Goal: Task Accomplishment & Management: Use online tool/utility

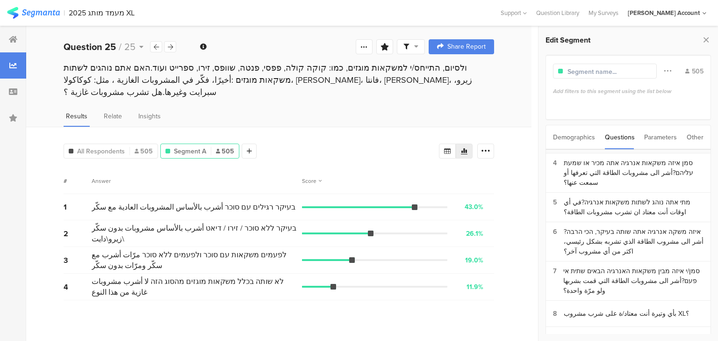
scroll to position [112, 0]
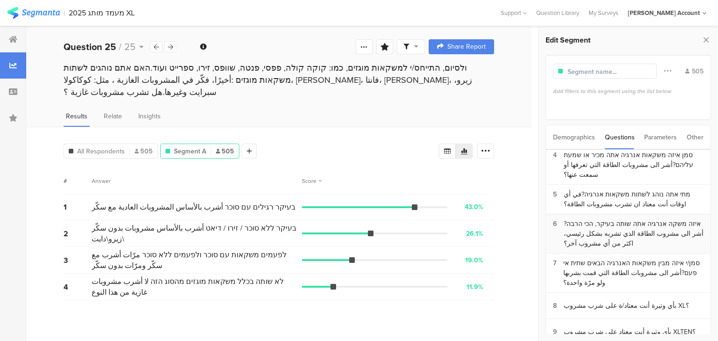
click at [605, 219] on div "איזה משקה אנרגיה אתה שותה בעיקר, הכי הרבה?أشر الى مشروب الطاقة الذي تشربه بشكل …" at bounding box center [634, 233] width 140 height 29
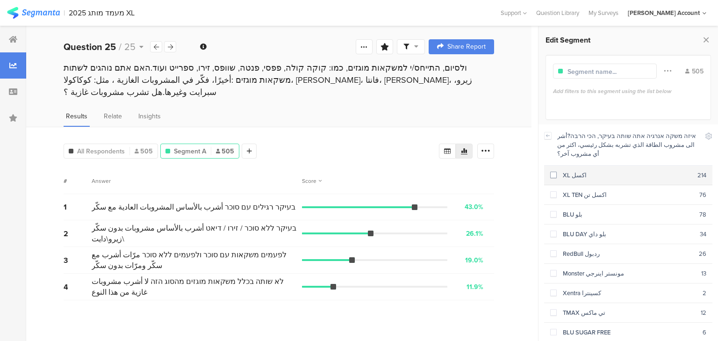
click at [573, 171] on div "XL اكسل" at bounding box center [627, 175] width 141 height 9
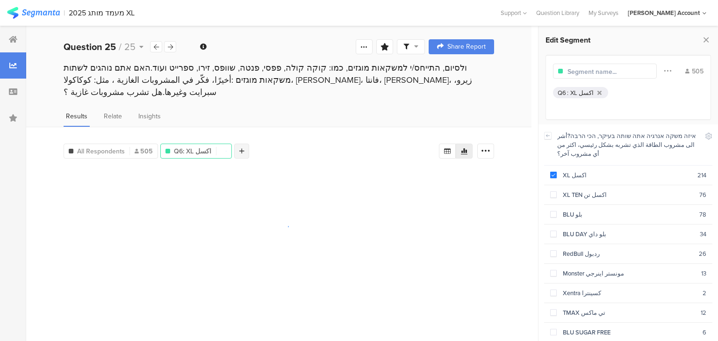
click at [239, 148] on icon at bounding box center [241, 151] width 5 height 7
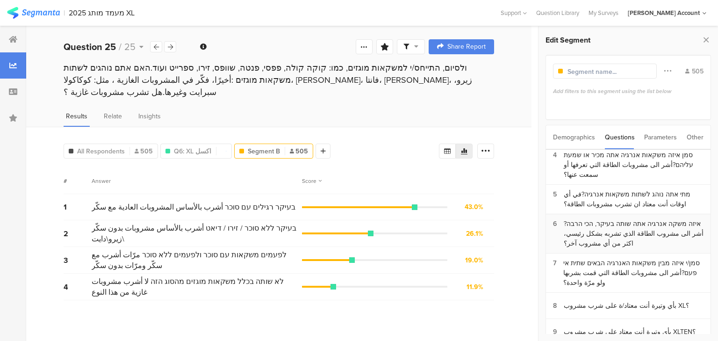
click at [581, 219] on div "איזה משקה אנרגיה אתה שותה בעיקר, הכי הרבה?أشر الى مشروب الطاقة الذي تشربه بشكل …" at bounding box center [634, 233] width 140 height 29
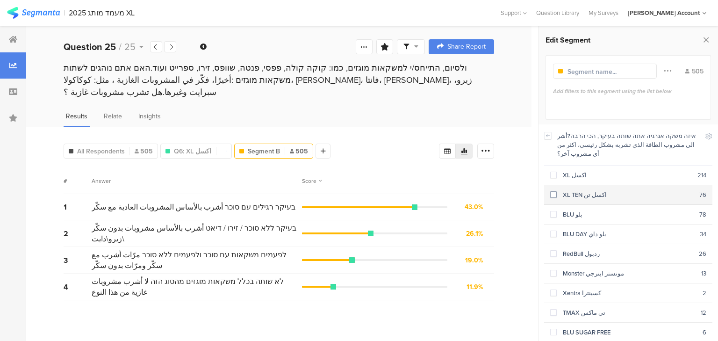
click at [576, 190] on div "XL TEN اكسل تن" at bounding box center [628, 194] width 143 height 9
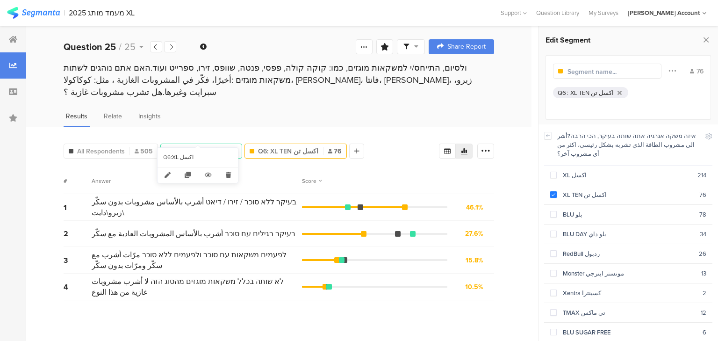
click at [193, 146] on span "Q6: XL اكسل" at bounding box center [192, 151] width 37 height 10
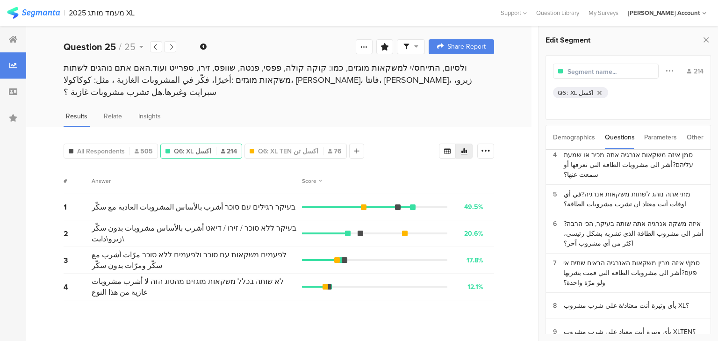
click at [578, 70] on input "text" at bounding box center [607, 72] width 81 height 10
type input "Main XL users N=214"
click at [313, 146] on span "Q6: XL TEN اكسل تن" at bounding box center [312, 151] width 60 height 10
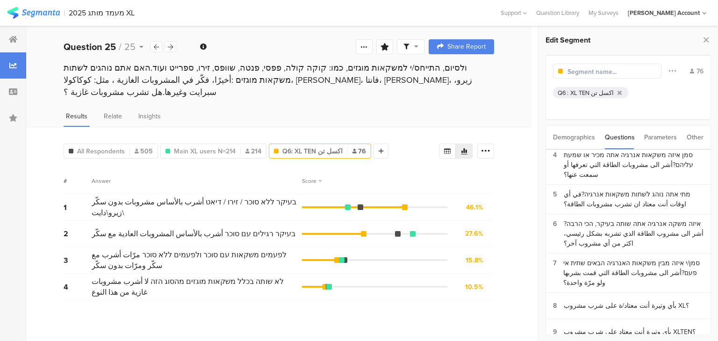
click at [596, 71] on input "text" at bounding box center [607, 72] width 81 height 10
type input "Main XLTEN users N=76"
click at [707, 41] on icon at bounding box center [706, 39] width 10 height 13
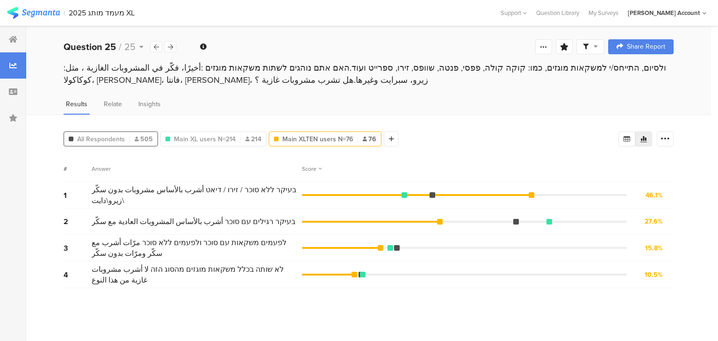
drag, startPoint x: 103, startPoint y: 142, endPoint x: 129, endPoint y: 138, distance: 26.0
click at [103, 142] on div "All Respondents 505" at bounding box center [111, 138] width 94 height 15
click at [665, 136] on icon at bounding box center [664, 138] width 9 height 9
click at [623, 135] on icon at bounding box center [626, 138] width 7 height 7
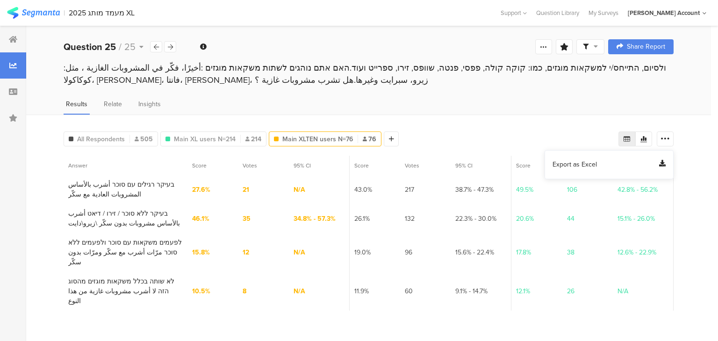
click at [571, 162] on span "Export as Excel" at bounding box center [574, 164] width 44 height 9
click at [245, 179] on icon at bounding box center [242, 174] width 19 height 15
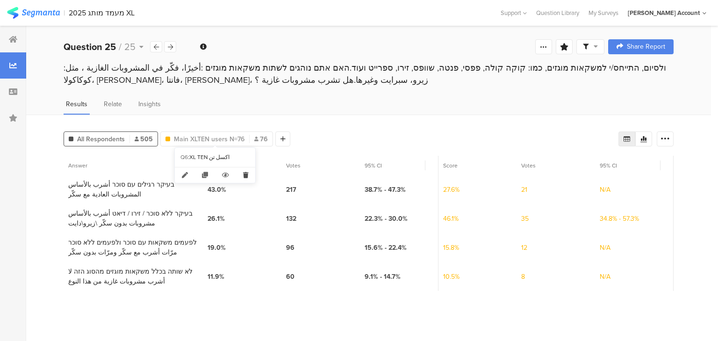
click at [248, 176] on icon at bounding box center [245, 174] width 19 height 15
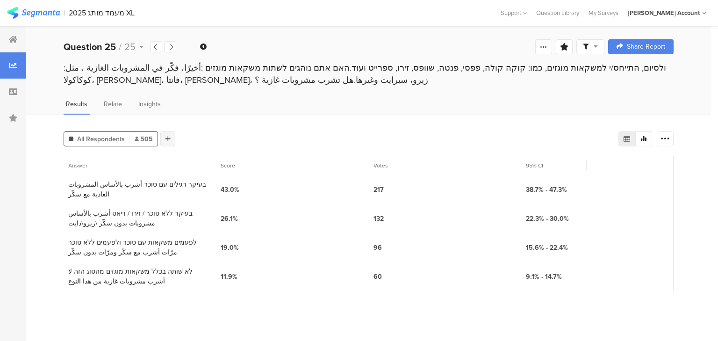
click at [168, 138] on icon at bounding box center [167, 139] width 5 height 7
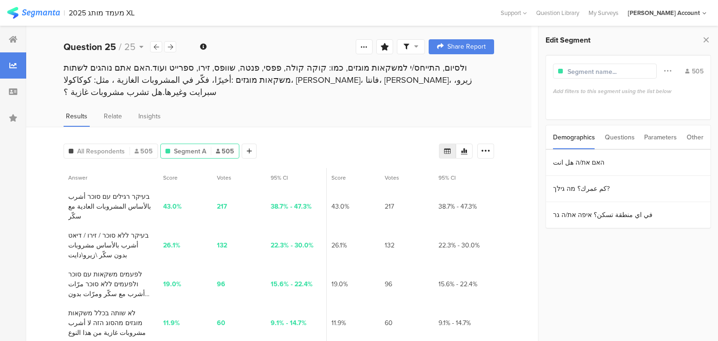
click at [614, 135] on div "Questions" at bounding box center [620, 137] width 30 height 24
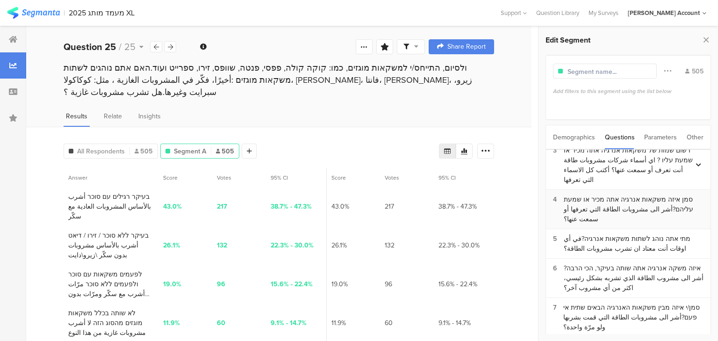
scroll to position [75, 0]
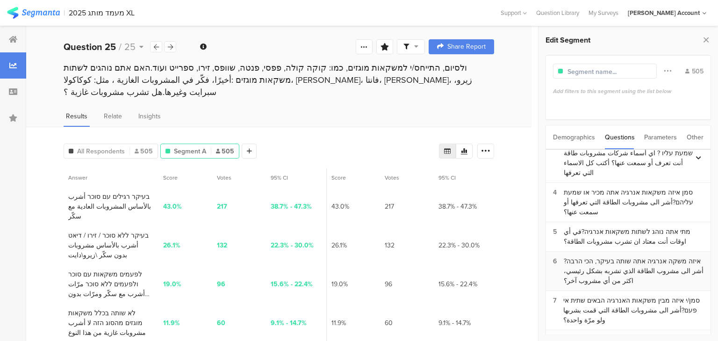
click at [600, 256] on div "איזה משקה אנרגיה אתה שותה בעיקר, הכי הרבה?أشر الى مشروب الطاقة الذي تشربه بشكل …" at bounding box center [634, 270] width 140 height 29
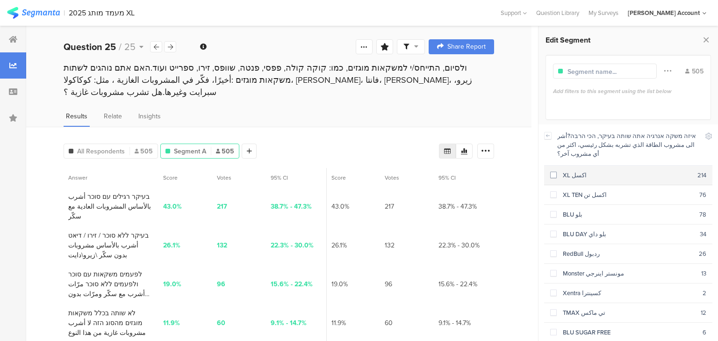
click at [585, 171] on div "XL اكسل" at bounding box center [627, 175] width 141 height 9
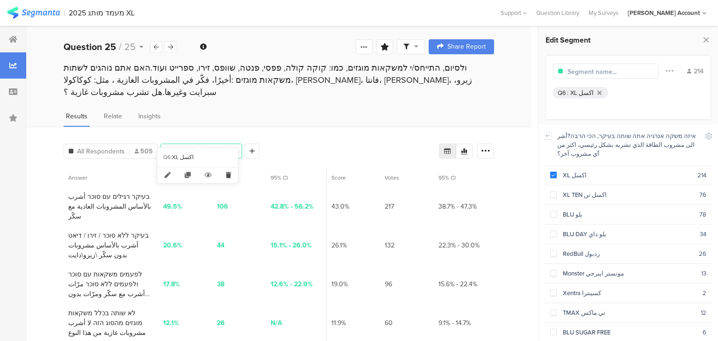
click at [230, 172] on icon at bounding box center [228, 174] width 19 height 15
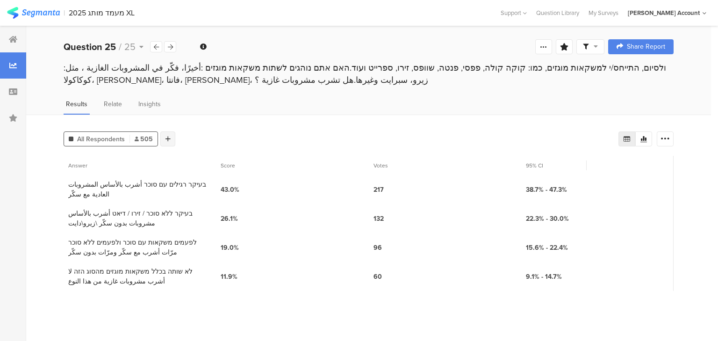
click at [170, 138] on div at bounding box center [167, 138] width 15 height 15
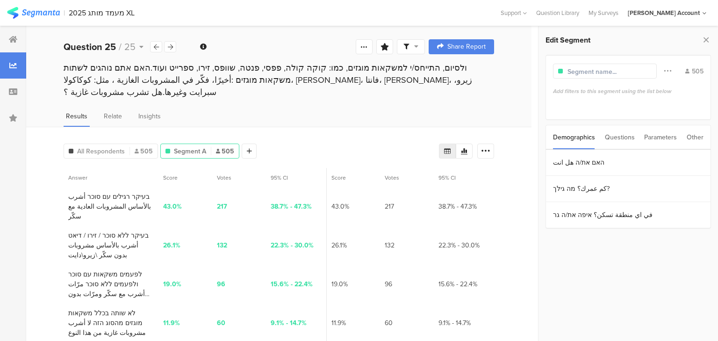
click at [622, 136] on div "Questions" at bounding box center [620, 137] width 30 height 24
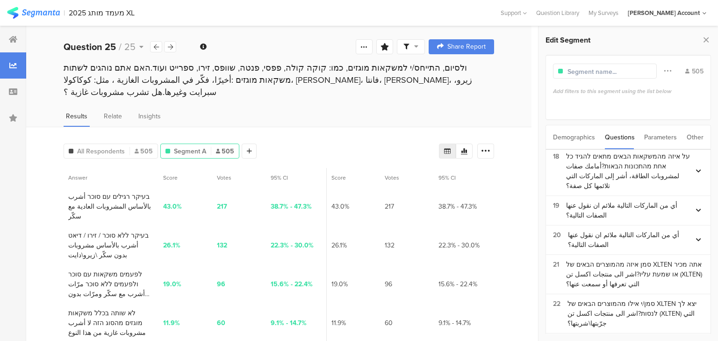
scroll to position [630, 0]
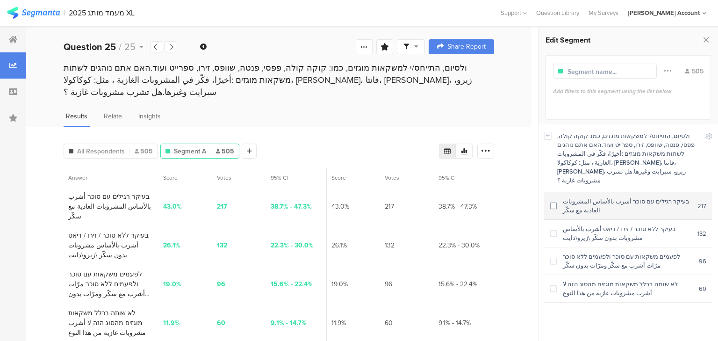
click at [579, 197] on div "בעיקר רגילים עם סוכר أشرب بالأساس المشروبات العادية مع سكّر" at bounding box center [627, 206] width 141 height 18
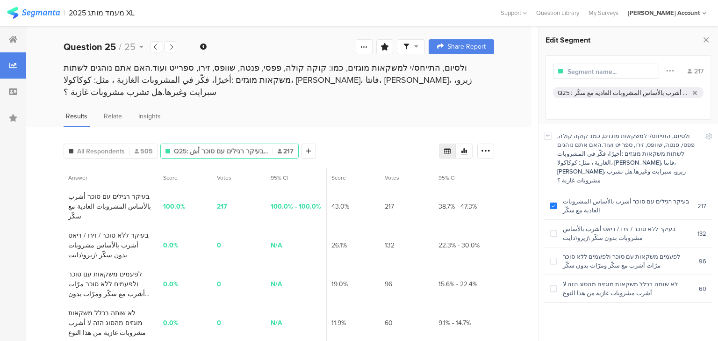
click at [15, 123] on div at bounding box center [13, 118] width 26 height 26
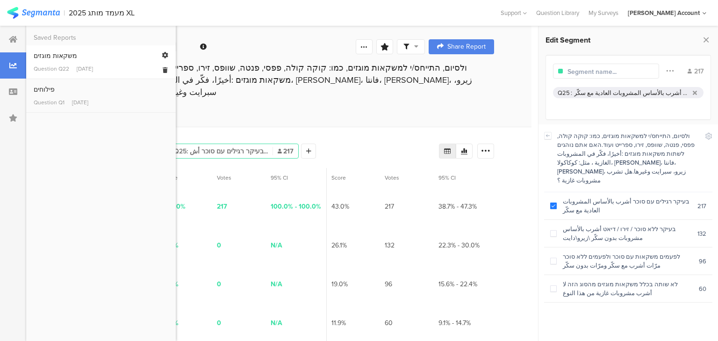
click at [49, 67] on div "Question Q22" at bounding box center [52, 68] width 36 height 8
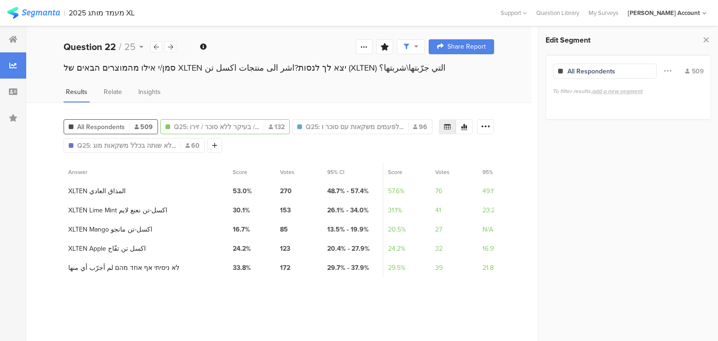
click at [218, 130] on div "Q25: בעיקר ללא סוכר / זירו /... 132" at bounding box center [224, 126] width 129 height 15
click at [218, 126] on span "Q25: בעיקר ללא סוכר / זירו /..." at bounding box center [216, 127] width 85 height 10
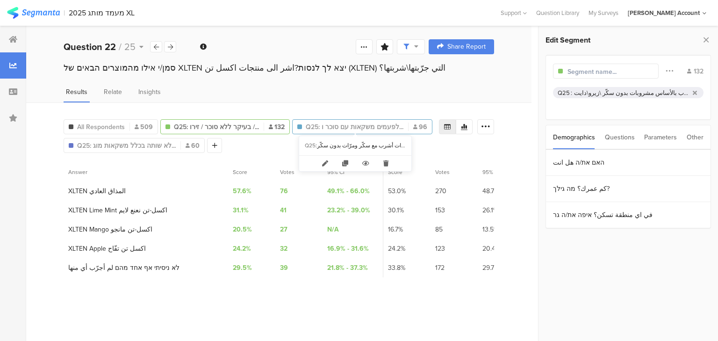
click at [354, 125] on span "Q25: לפעמים משקאות עם סוכר ו..." at bounding box center [355, 127] width 98 height 10
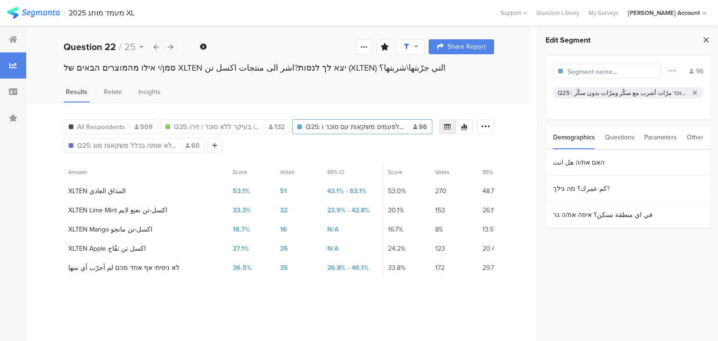
click at [706, 39] on icon at bounding box center [706, 39] width 10 height 13
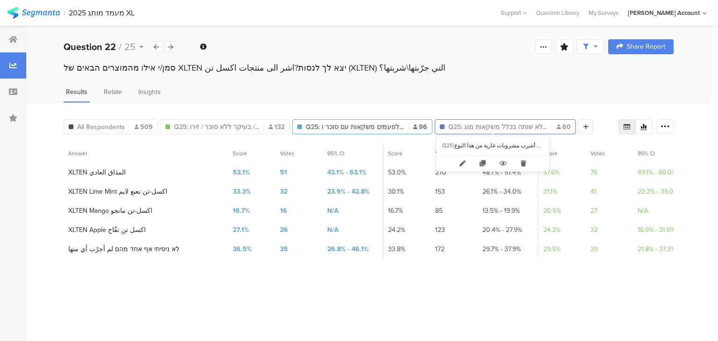
click at [497, 123] on span "Q25: לא שותה בכלל משקאות מוג..." at bounding box center [497, 127] width 99 height 10
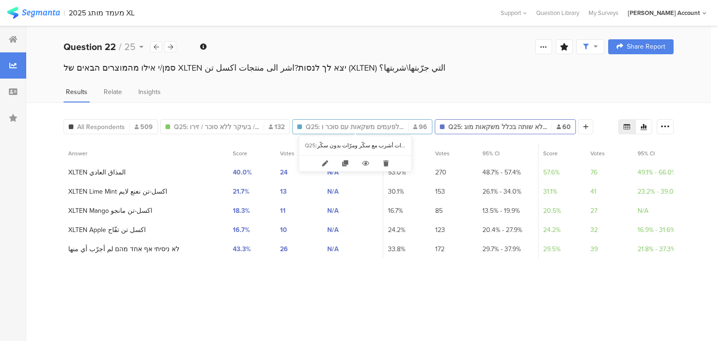
click at [349, 129] on span "Q25: לפעמים משקאות עם סוכר ו..." at bounding box center [355, 127] width 98 height 10
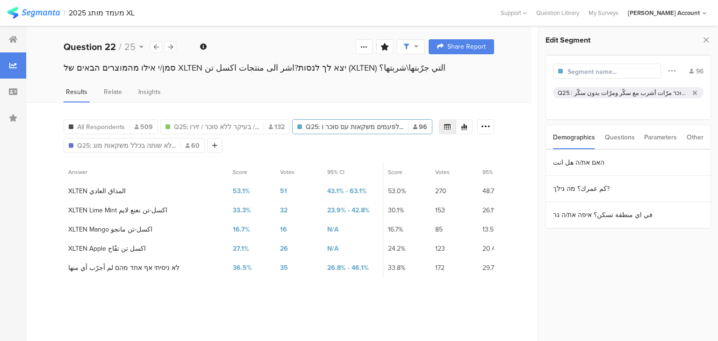
click at [579, 90] on div "לפעמים משקאות עם סוכר ולפעמים ללא סוכר مرّات أشرب مع سكّر ومرّات بدون سكّر" at bounding box center [631, 92] width 115 height 9
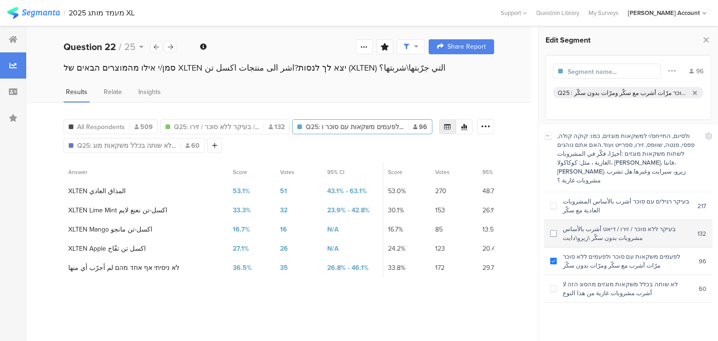
click at [595, 230] on div "בעיקר ללא סוכר / זירו / דיאט أشرب بالأساس مشروبات بدون سكّر \زيرو\دايت" at bounding box center [627, 233] width 141 height 18
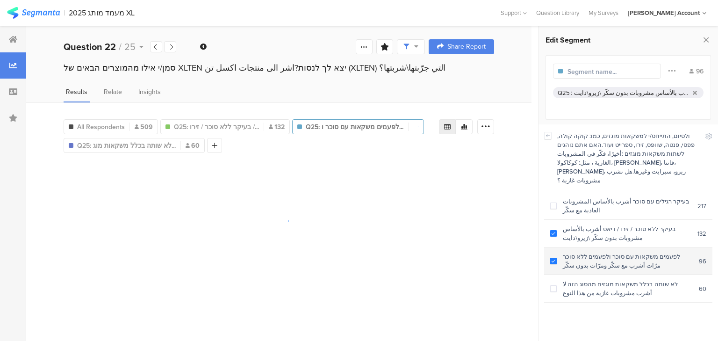
click at [592, 252] on div "לפעמים משקאות עם סוכר ולפעמים ללא סוכר مرّات أشرب مع سكّر ومرّات بدون سكّر" at bounding box center [628, 261] width 142 height 18
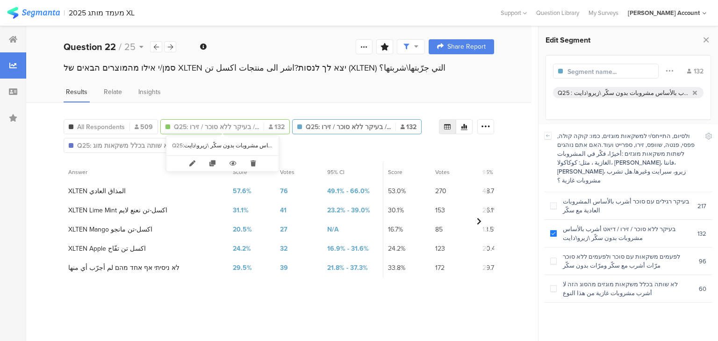
click at [229, 123] on span "Q25: בעיקר ללא סוכר / זירו /..." at bounding box center [216, 127] width 85 height 10
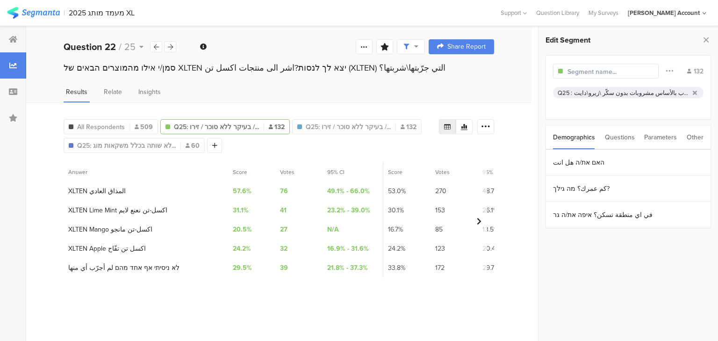
click at [216, 123] on span "Q25: בעיקר ללא סוכר / זירו /..." at bounding box center [216, 127] width 85 height 10
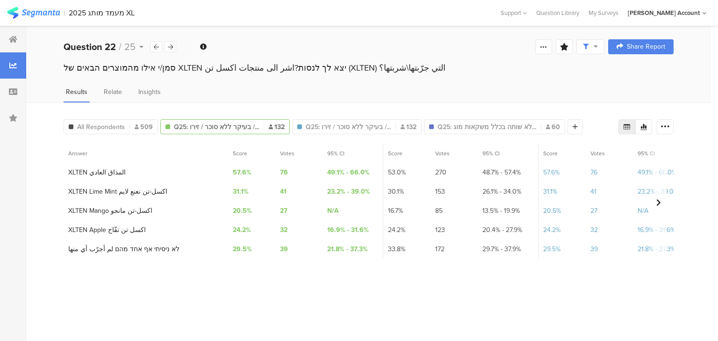
click at [216, 123] on span "Q25: בעיקר ללא סוכר / זירו /..." at bounding box center [216, 127] width 85 height 10
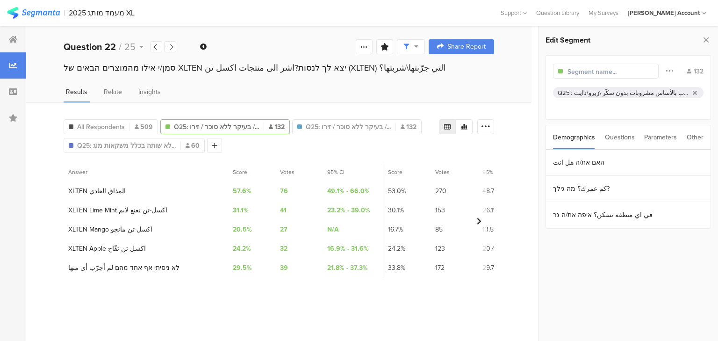
click at [578, 71] on input "text" at bounding box center [607, 72] width 81 height 10
type input "M"
type input "drink mostly sugary soft drink"
click at [593, 92] on div "בעיקר ללא סוכר / זירו / דיאט أشرب بالأساس مشروبات بدون سكّر \زيرو\دايت" at bounding box center [631, 92] width 115 height 9
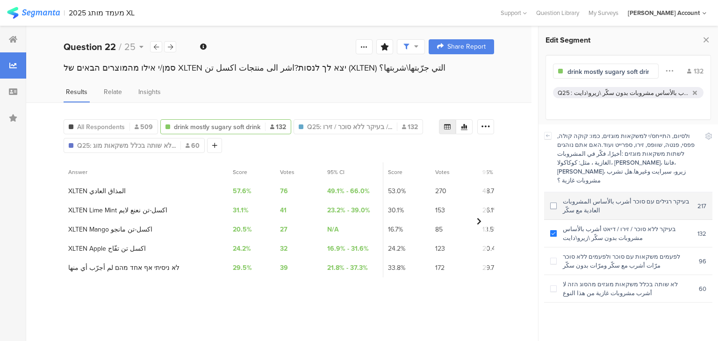
click at [617, 200] on div "בעיקר רגילים עם סוכר أشرب بالأساس المشروبات العادية مع سكّر" at bounding box center [627, 206] width 141 height 18
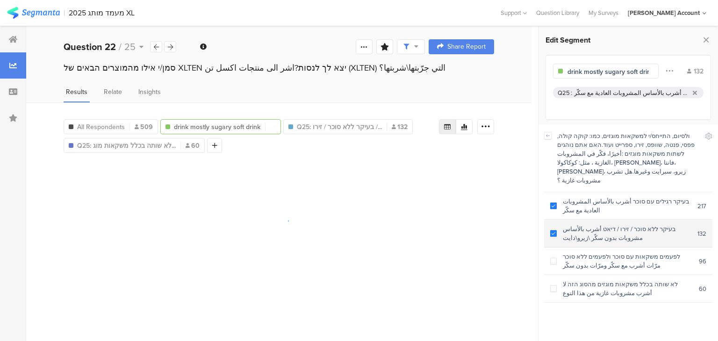
click at [618, 226] on div "בעיקר ללא סוכר / זירו / דיאט أشرب بالأساس مشروبات بدون سكّر \زيرو\دايت" at bounding box center [627, 233] width 141 height 18
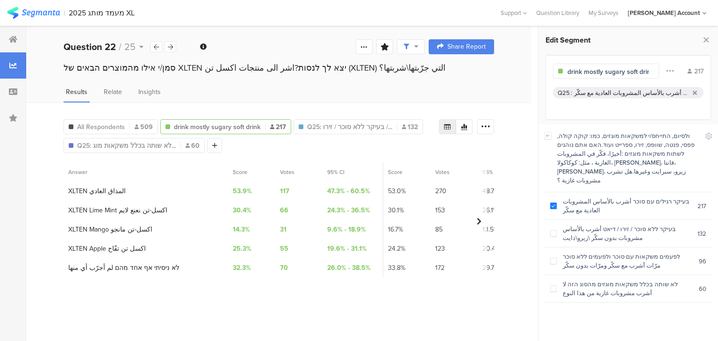
click at [626, 71] on input "drink mostly sugary soft drink" at bounding box center [607, 72] width 81 height 10
click at [337, 124] on span "Q25: בעיקר ללא סוכר / זירו /..." at bounding box center [349, 127] width 85 height 10
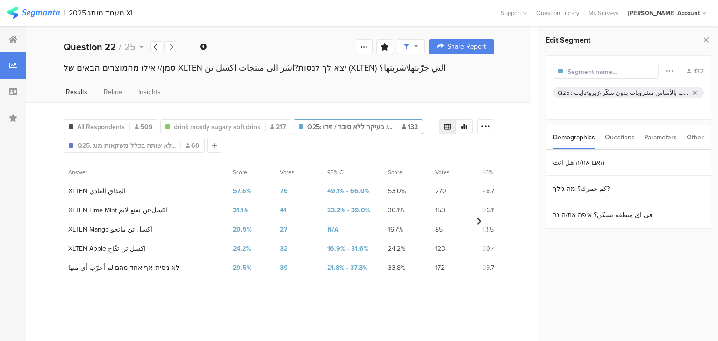
click at [337, 124] on span "Q25: בעיקר ללא סוכר / זירו /..." at bounding box center [349, 127] width 85 height 10
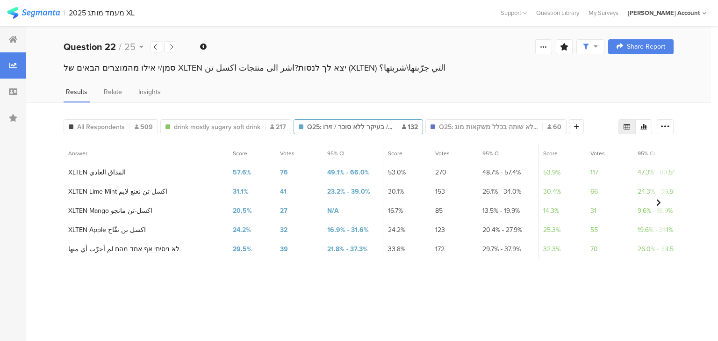
click at [337, 124] on span "Q25: בעיקר ללא סוכר / זירו /..." at bounding box center [349, 127] width 85 height 10
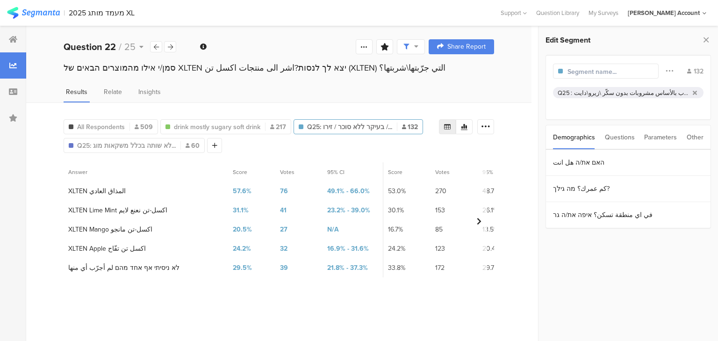
click at [616, 136] on div "Questions" at bounding box center [620, 137] width 30 height 24
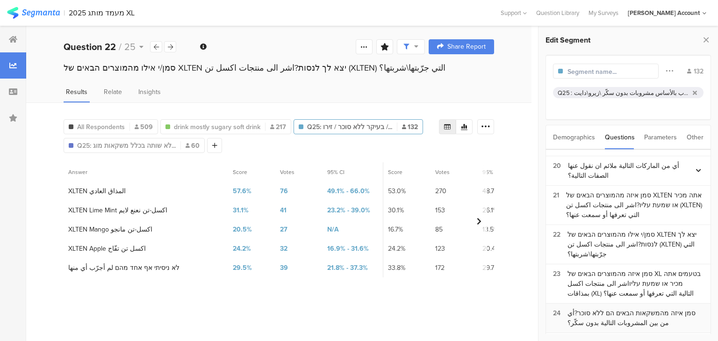
scroll to position [630, 0]
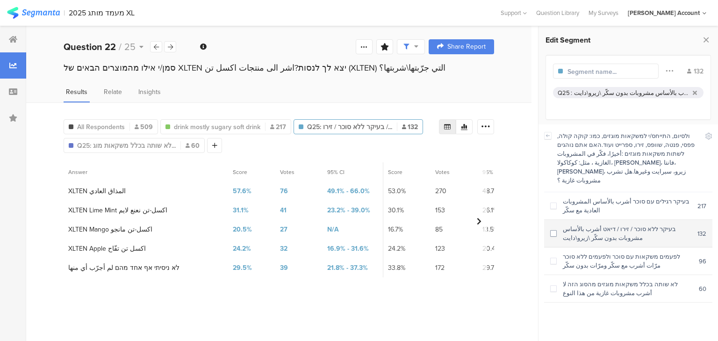
click at [611, 224] on div "בעיקר ללא סוכר / זירו / דיאט أشرب بالأساس مشروبات بدون سكّر \زيرو\دايت" at bounding box center [627, 233] width 141 height 18
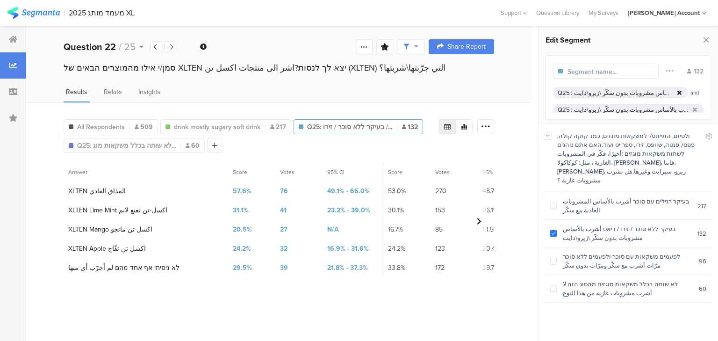
click at [677, 91] on icon at bounding box center [679, 93] width 4 height 6
click at [606, 76] on div at bounding box center [607, 71] width 81 height 11
click at [601, 73] on input "text" at bounding box center [607, 72] width 81 height 10
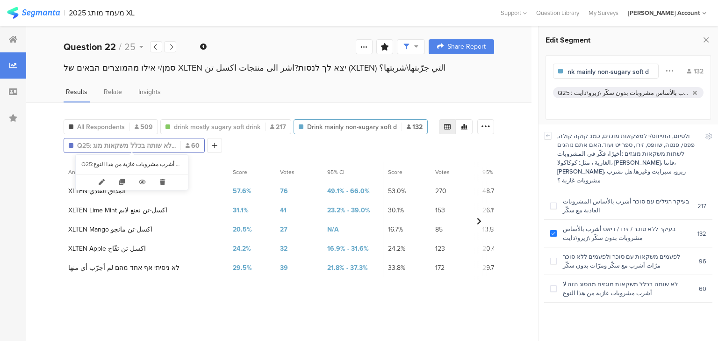
type input "Drink mainly non-sugary soft d"
click at [156, 144] on span "Q25: לא שותה בכלל משקאות מוג..." at bounding box center [126, 146] width 99 height 10
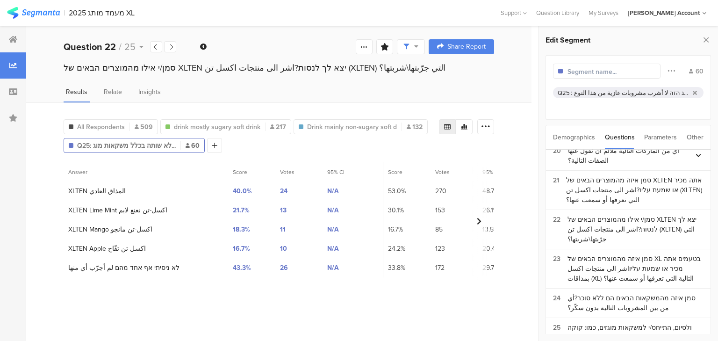
click at [615, 89] on div "לא שותה בכלל משקאות מוגזים מהסוג הזה لا أشرب مشروبات غازية من هذا النوع" at bounding box center [631, 92] width 115 height 9
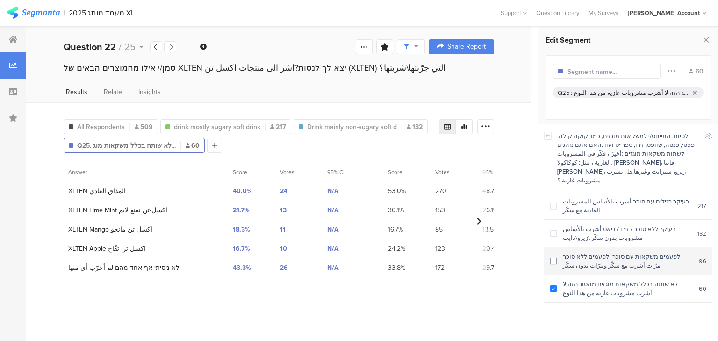
click at [599, 260] on div "לפעמים משקאות עם סוכר ולפעמים ללא סוכר مرّات أشرب مع سكّر ومرّات بدون سكّر" at bounding box center [628, 261] width 142 height 18
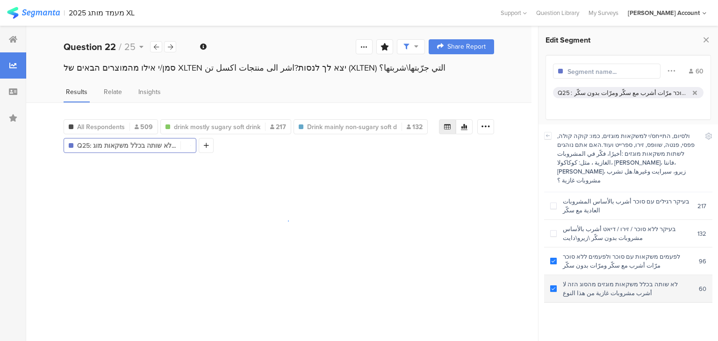
click at [601, 283] on div "לא שותה בכלל משקאות מוגזים מהסוג הזה لا أشرب مشروبات غازية من هذا النوع" at bounding box center [628, 288] width 142 height 18
click at [599, 72] on input "text" at bounding box center [607, 72] width 81 height 10
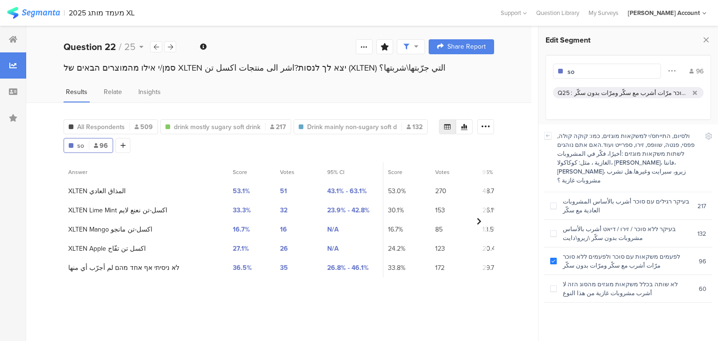
type input "s"
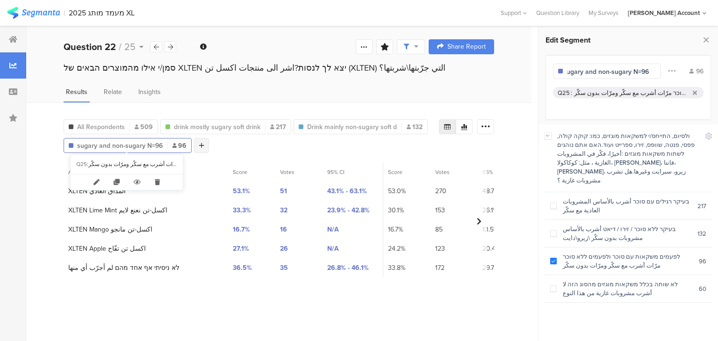
type input "sugary and non-sugary N=96"
click at [202, 145] on div at bounding box center [201, 145] width 15 height 15
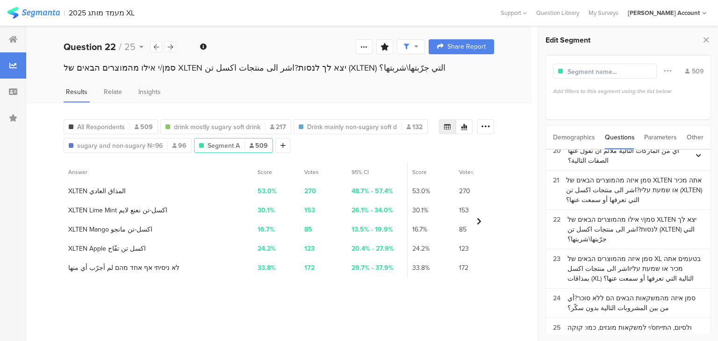
click at [586, 69] on input "text" at bounding box center [607, 72] width 81 height 10
type input "d"
type input "Don't drink soft drink"
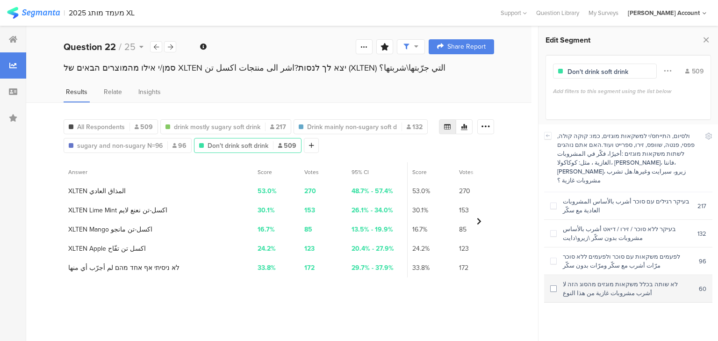
click at [600, 284] on div "לא שותה בכלל משקאות מוגזים מהסוג הזה لا أشرب مشروبات غازية من هذا النوع" at bounding box center [628, 288] width 142 height 18
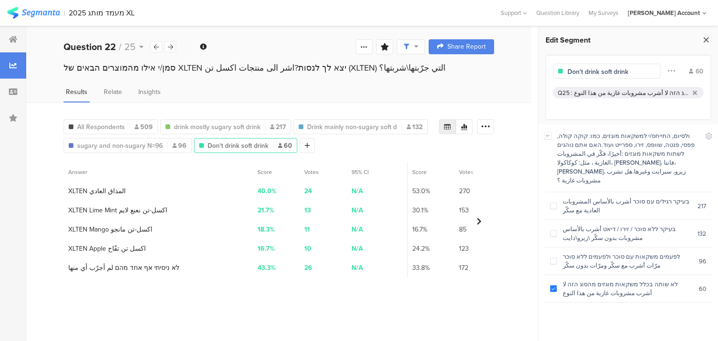
click at [704, 38] on icon at bounding box center [706, 39] width 10 height 13
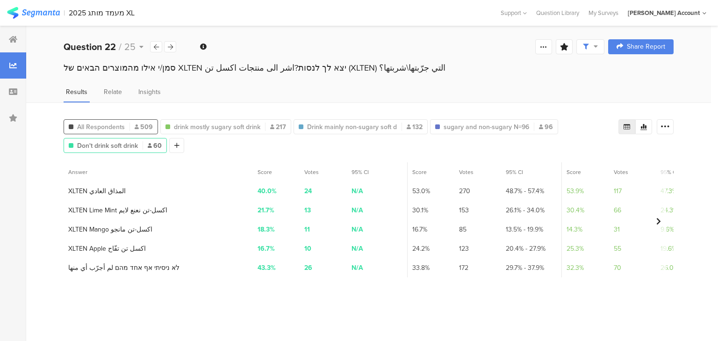
click at [133, 123] on div "All Respondents 509" at bounding box center [110, 127] width 93 height 10
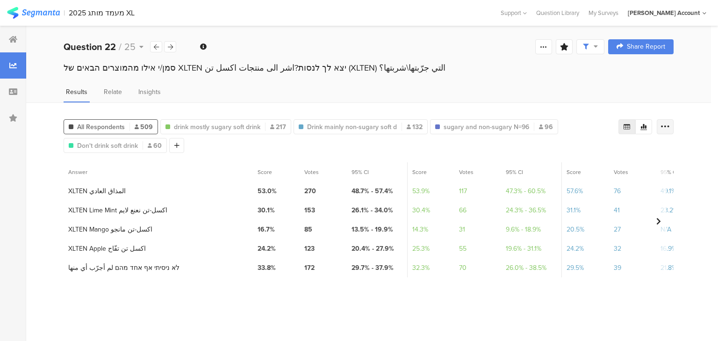
click at [666, 123] on icon at bounding box center [664, 126] width 9 height 9
click at [580, 152] on span "Export as Excel" at bounding box center [574, 152] width 44 height 9
click at [642, 123] on icon at bounding box center [643, 126] width 7 height 7
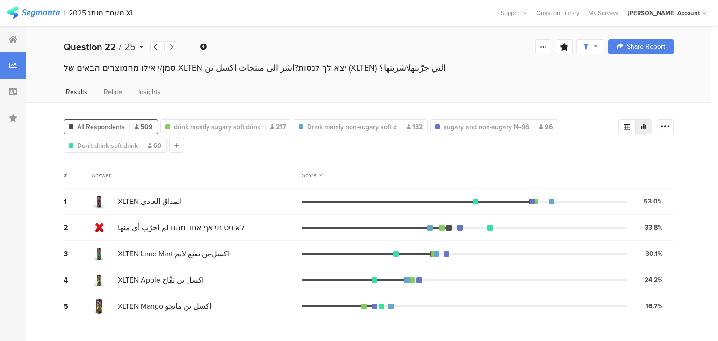
click at [130, 46] on span "25" at bounding box center [129, 47] width 11 height 14
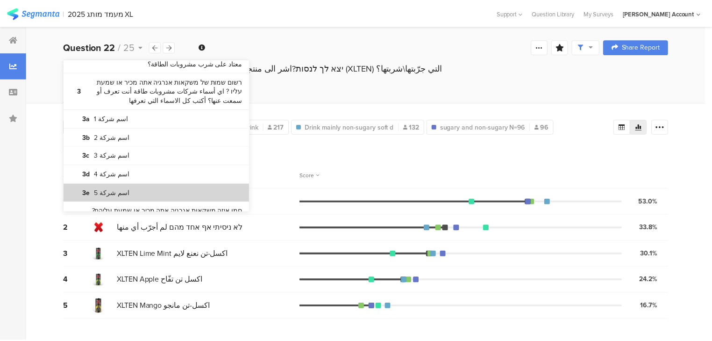
scroll to position [224, 0]
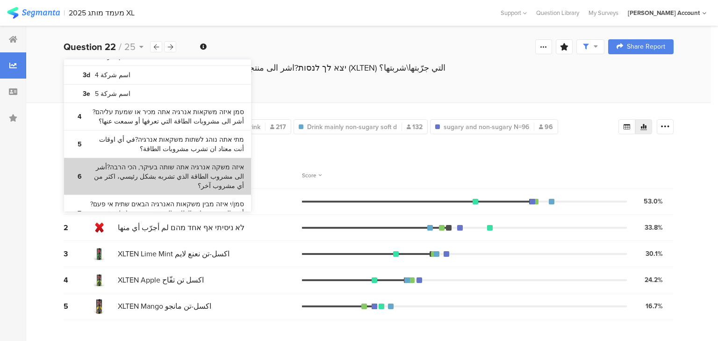
click at [167, 178] on bdi "איזה משקה אנרגיה אתה שותה בעיקר, הכי הרבה?أشر الى مشروب الطاقة الذي تشربه بشكل …" at bounding box center [166, 177] width 156 height 28
